Goal: Task Accomplishment & Management: Manage account settings

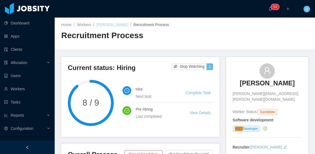
click at [107, 26] on link "Ricardo Alves" at bounding box center [112, 24] width 31 height 4
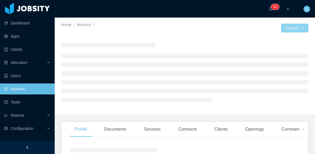
click at [298, 31] on body "Dashboard Apps Clients Allocation Users Workers Tasks Reports Configuration ···…" at bounding box center [157, 77] width 315 height 154
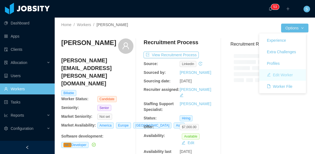
click at [281, 74] on button "Edit Worker" at bounding box center [280, 74] width 35 height 9
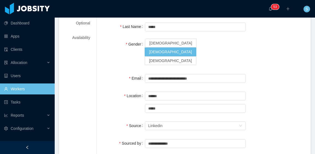
scroll to position [39, 0]
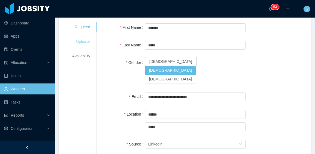
click at [79, 38] on div "Optional" at bounding box center [81, 41] width 31 height 10
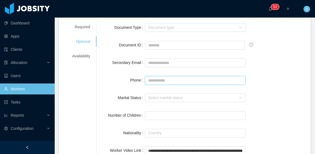
click at [174, 82] on input "Phone" at bounding box center [195, 80] width 101 height 9
paste input "**********"
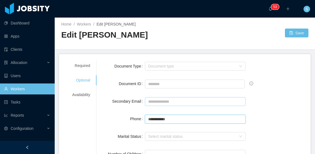
scroll to position [0, 0]
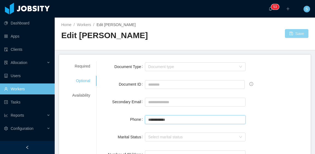
type input "**********"
click at [295, 33] on button "Save" at bounding box center [297, 33] width 24 height 9
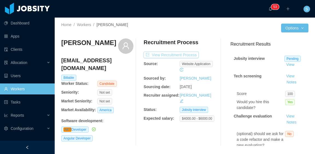
click at [193, 56] on button "View Recruitment Process" at bounding box center [171, 54] width 55 height 7
